Goal: Information Seeking & Learning: Stay updated

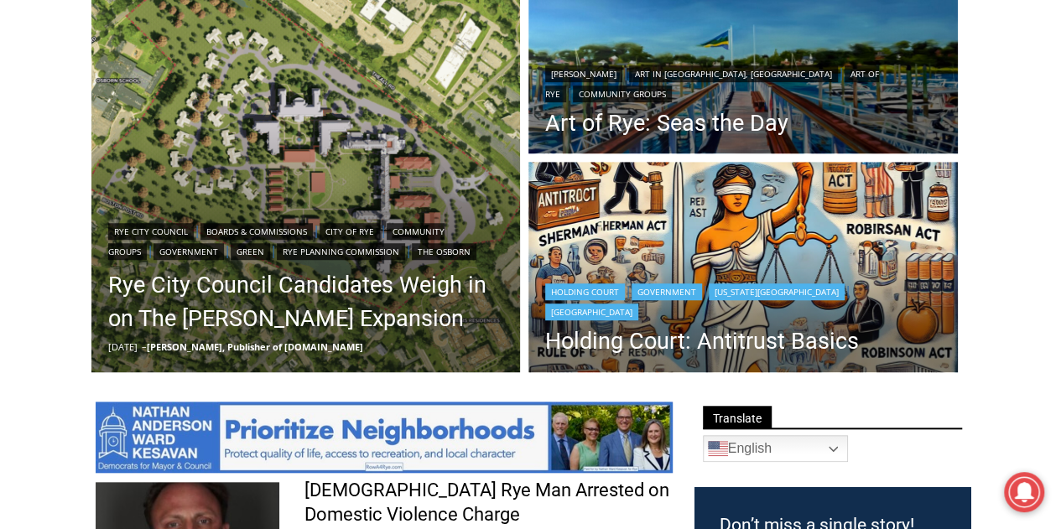
scroll to position [531, 0]
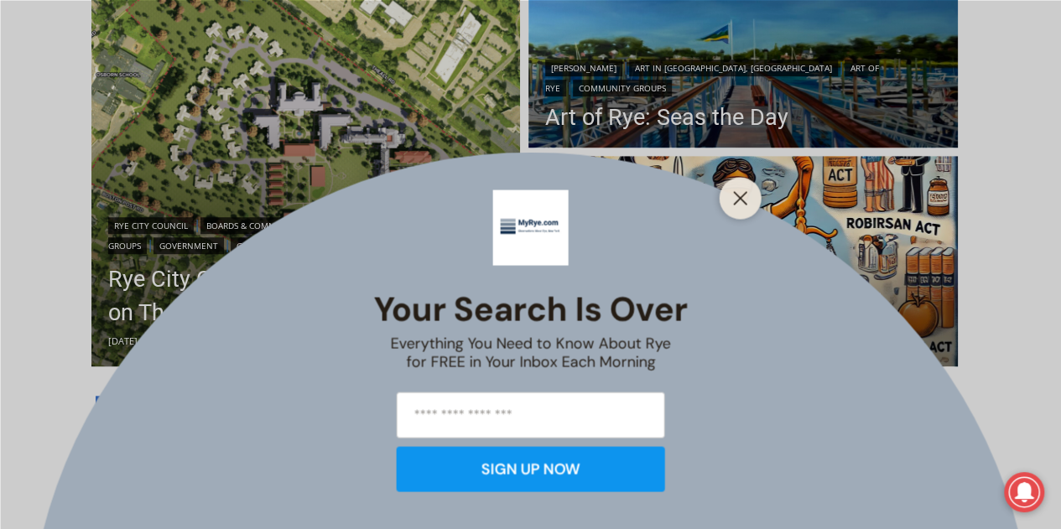
click at [310, 284] on div "Your Search is Over Everything You Need to Know About Rye for FREE in Your Inbo…" at bounding box center [530, 264] width 1061 height 529
click at [733, 195] on icon "Close" at bounding box center [740, 197] width 15 height 15
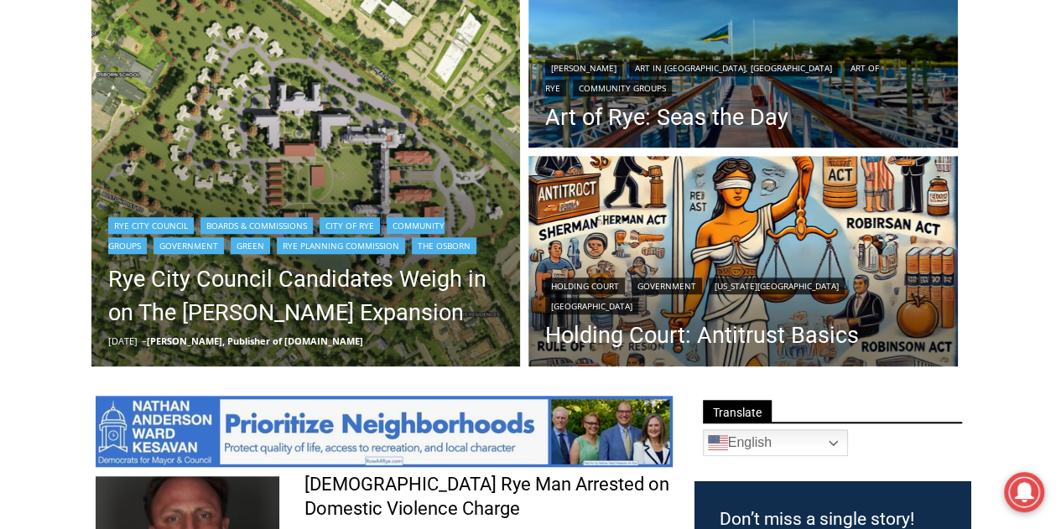
click at [284, 169] on img "Read More Rye City Council Candidates Weigh in on The Osborn Expansion" at bounding box center [305, 152] width 429 height 429
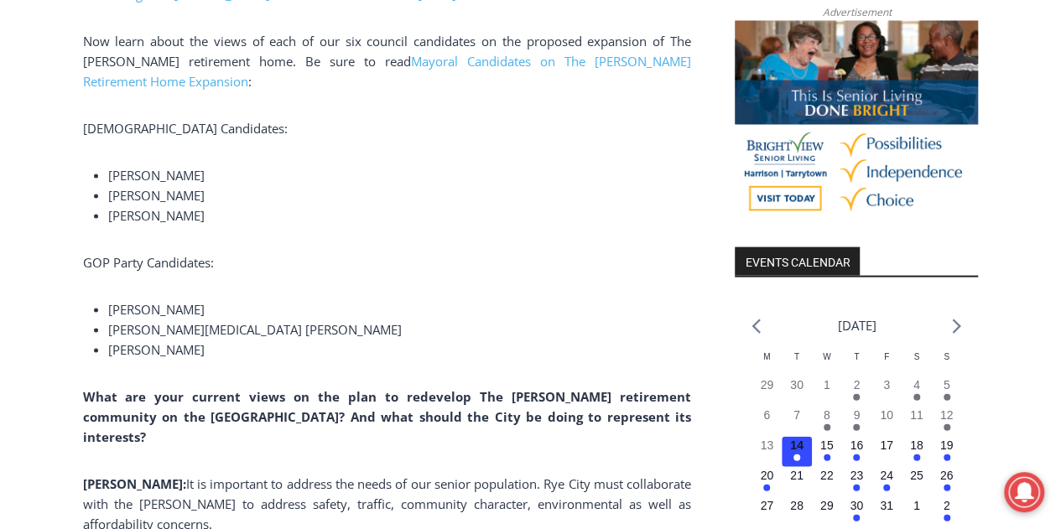
scroll to position [1280, 0]
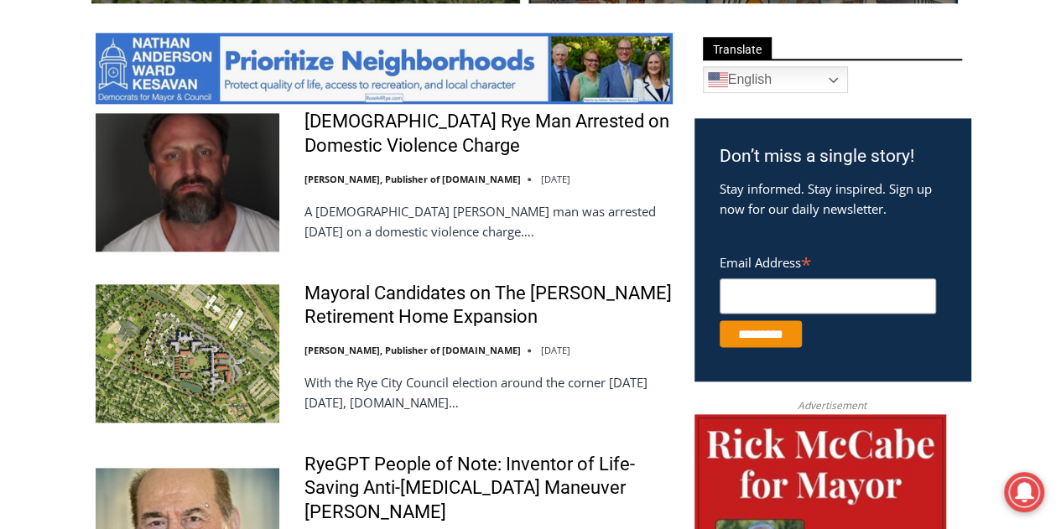
scroll to position [957, 0]
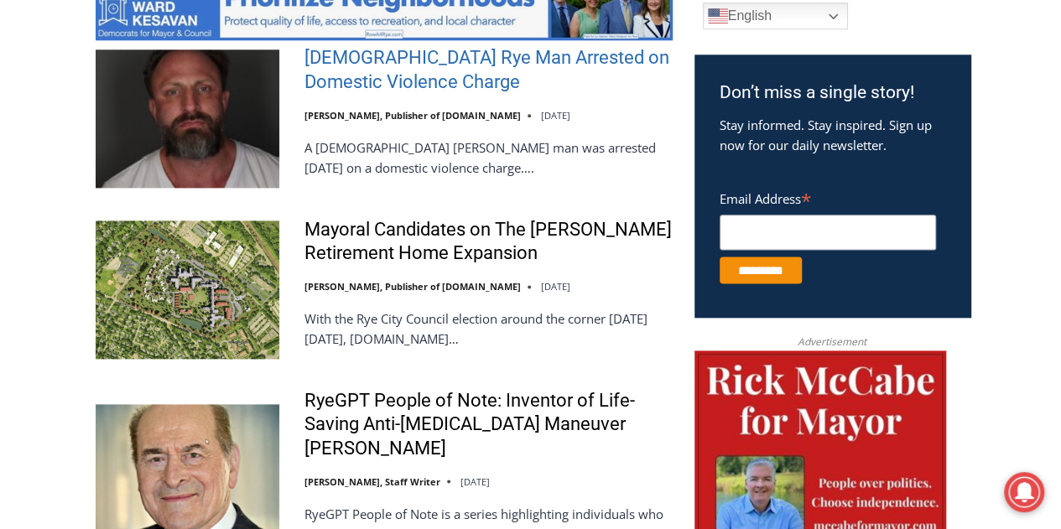
click at [412, 65] on link "[DEMOGRAPHIC_DATA] Rye Man Arrested on Domestic Violence Charge" at bounding box center [488, 70] width 368 height 48
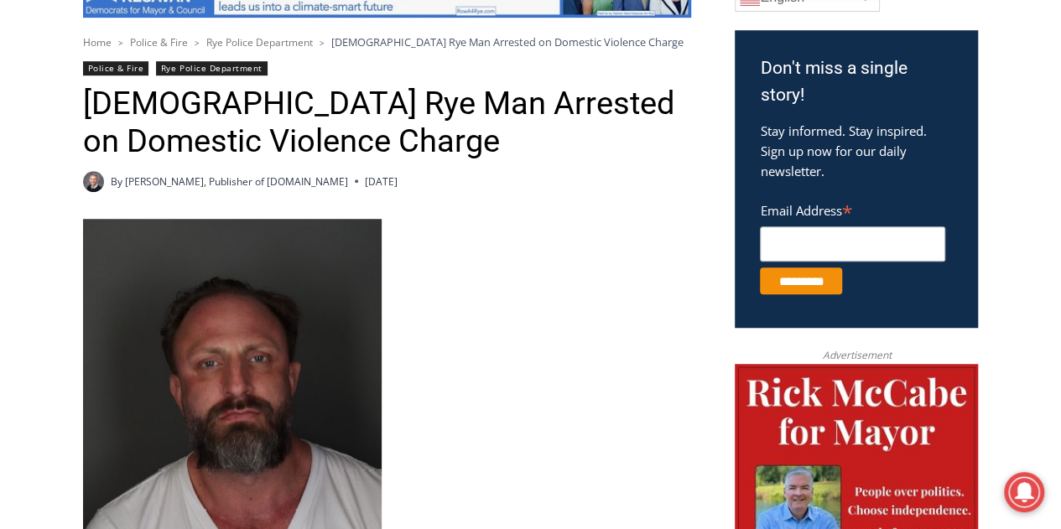
scroll to position [610, 0]
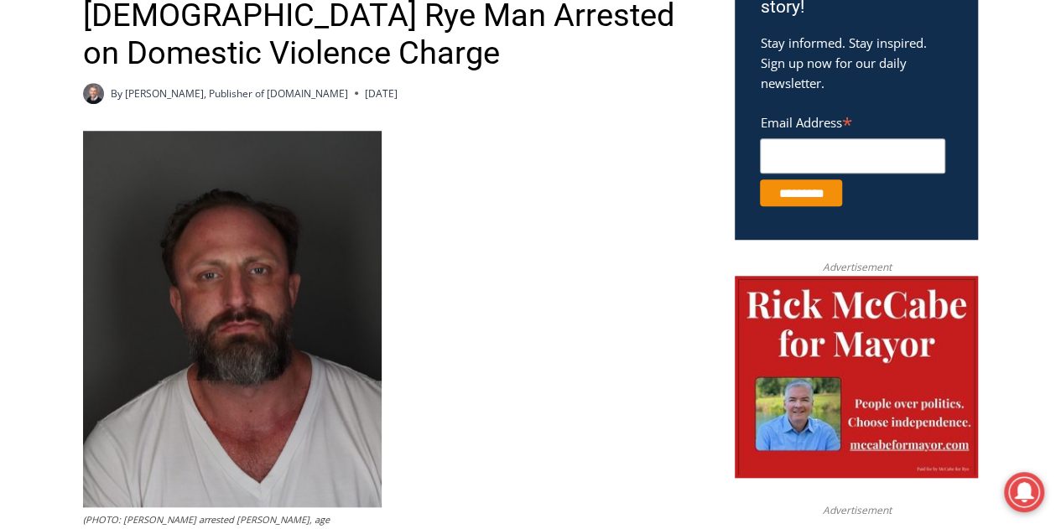
drag, startPoint x: 1066, startPoint y: 30, endPoint x: 1072, endPoint y: 123, distance: 93.3
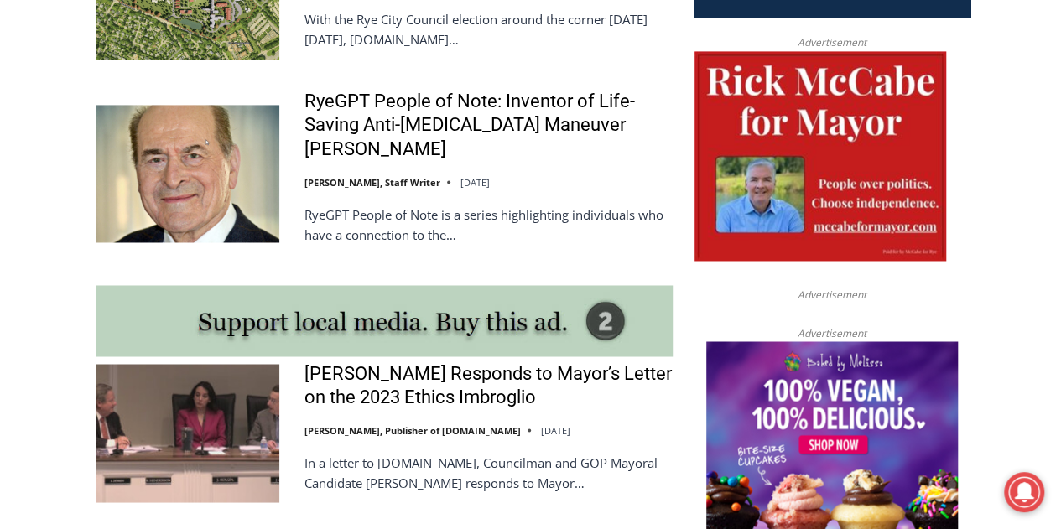
scroll to position [957, 0]
